Goal: Share content: Share content

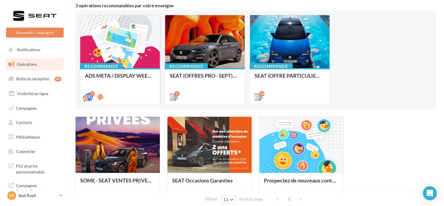
scroll to position [52, 0]
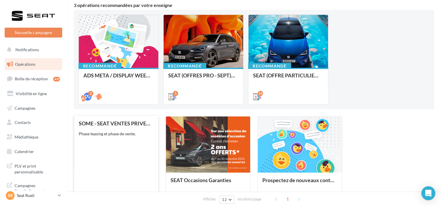
click at [131, 146] on div "SOME - SEAT VENTES PRIVEES Phase teasing et phase de vente." at bounding box center [116, 161] width 75 height 83
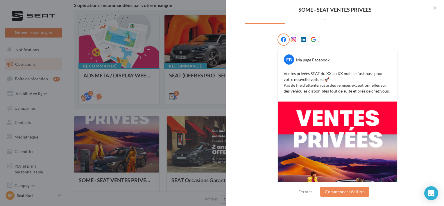
scroll to position [84, 0]
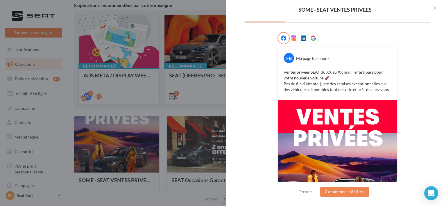
drag, startPoint x: 393, startPoint y: 90, endPoint x: 279, endPoint y: 68, distance: 116.0
click at [279, 68] on div "Ventes privées SEAT du XX au XX mai : le fast-pass pour votre nouvelle voiture.…" at bounding box center [337, 81] width 116 height 26
copy p "Ventes privées SEAT du XX au XX mai : le fast-pass pour votre nouvelle voiture.…"
click at [262, 181] on div "FB Ma page Facebook Ventes privées SEAT du XX au XX mai : le fast-pass pour vot…" at bounding box center [338, 144] width 186 height 225
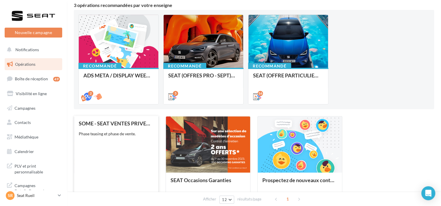
click at [136, 146] on div "SOME - SEAT VENTES PRIVEES Phase teasing et phase de vente." at bounding box center [116, 161] width 75 height 83
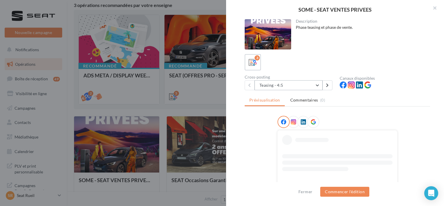
click at [276, 86] on button "Teasing - 4:5" at bounding box center [289, 85] width 68 height 10
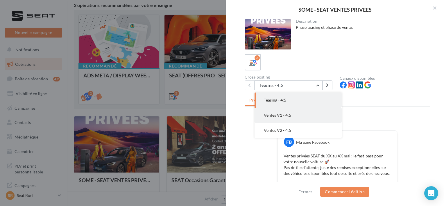
click at [278, 117] on button "Ventes V1 - 4:5" at bounding box center [298, 115] width 87 height 15
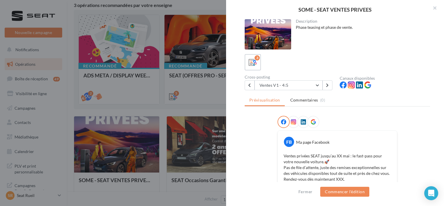
click at [278, 117] on div at bounding box center [284, 122] width 12 height 12
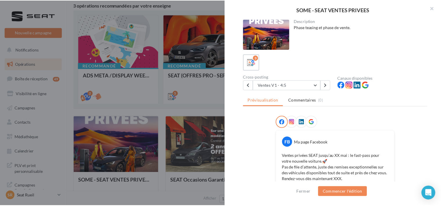
scroll to position [37, 0]
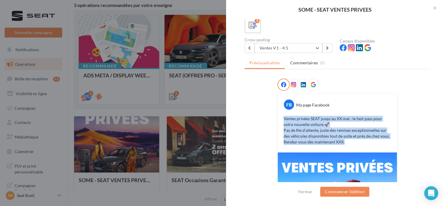
drag, startPoint x: 354, startPoint y: 141, endPoint x: 277, endPoint y: 115, distance: 81.0
click at [278, 115] on div "FB Ma page Facebook Ventes privées SEAT jusqu’au XX mai : le fast-pass pour vot…" at bounding box center [337, 122] width 119 height 59
copy p "Ventes privées SEAT jusqu’au XX mai : le fast-pass pour votre nouvelle voiture.…"
click at [184, 90] on div at bounding box center [222, 103] width 444 height 206
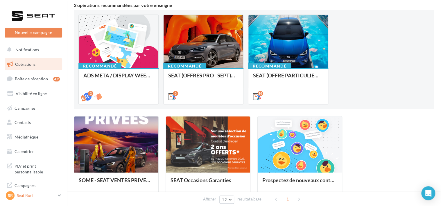
click at [60, 195] on icon at bounding box center [59, 195] width 3 height 5
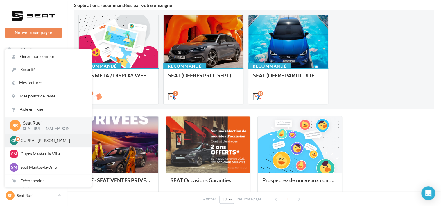
click at [23, 140] on icon at bounding box center [20, 138] width 7 height 3
